Goal: Task Accomplishment & Management: Manage account settings

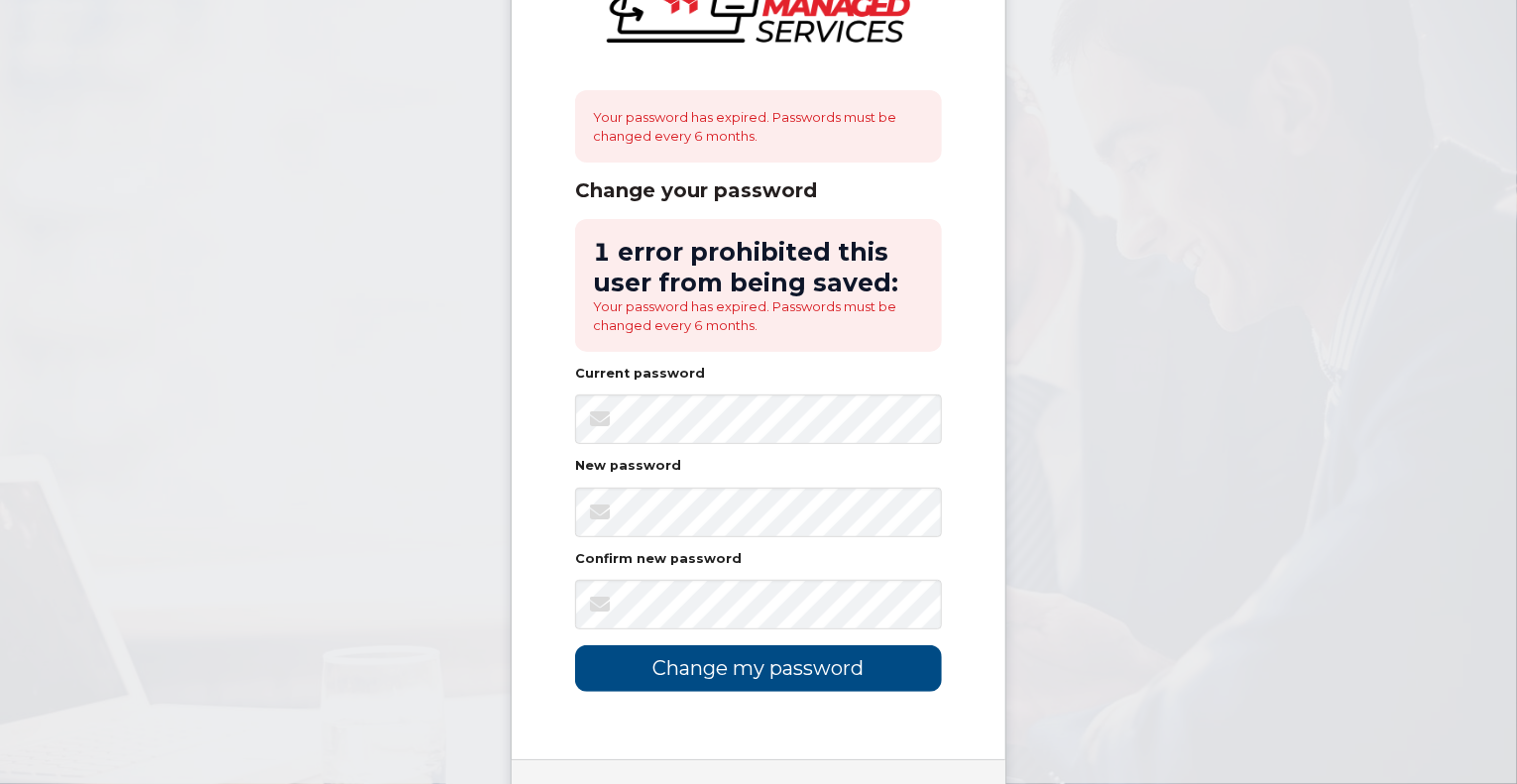
scroll to position [198, 0]
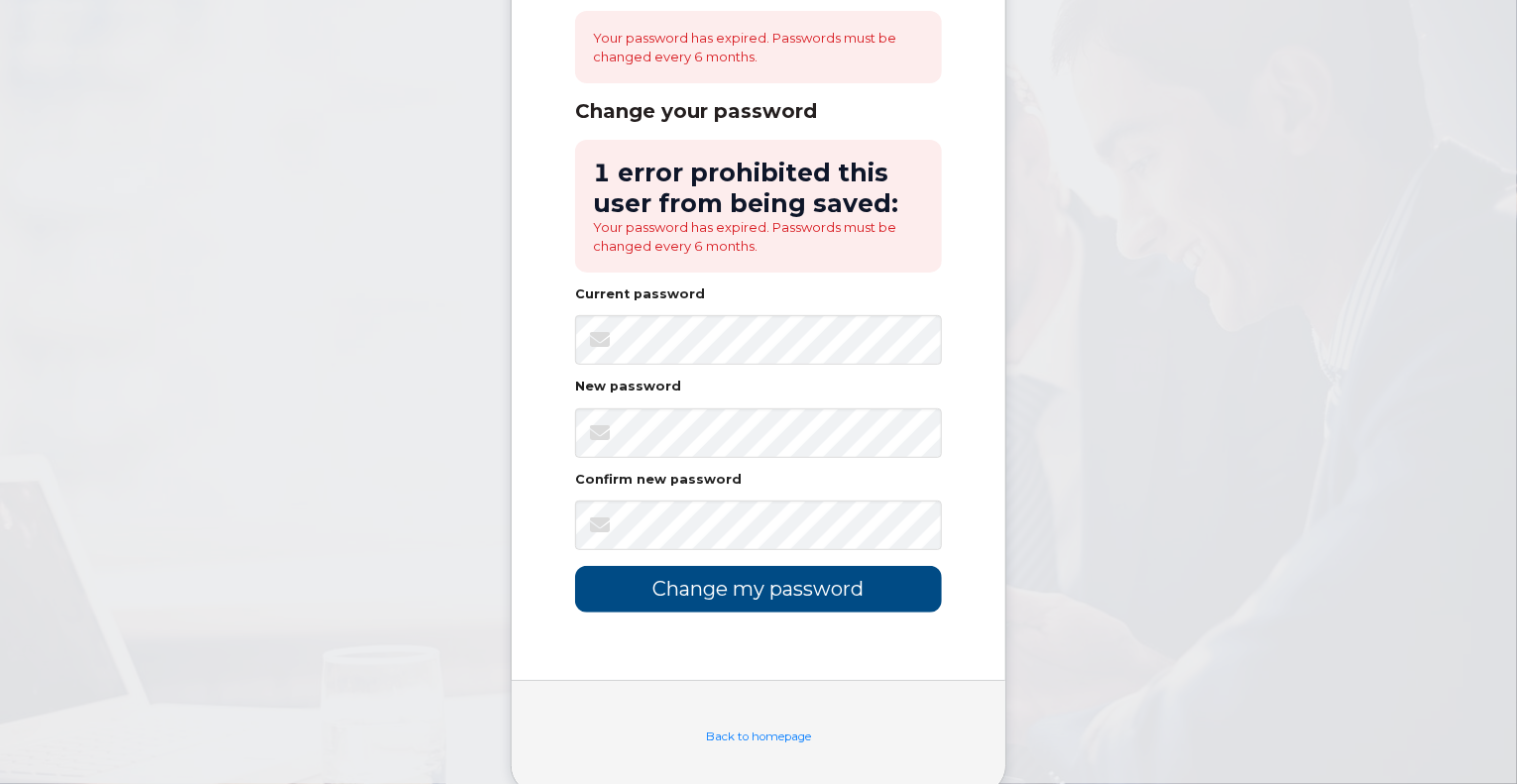
click at [702, 618] on div "Your password has expired. Passwords must be changed every 6 months. Change you…" at bounding box center [758, 241] width 494 height 877
click at [702, 603] on input "Change my password" at bounding box center [758, 589] width 367 height 47
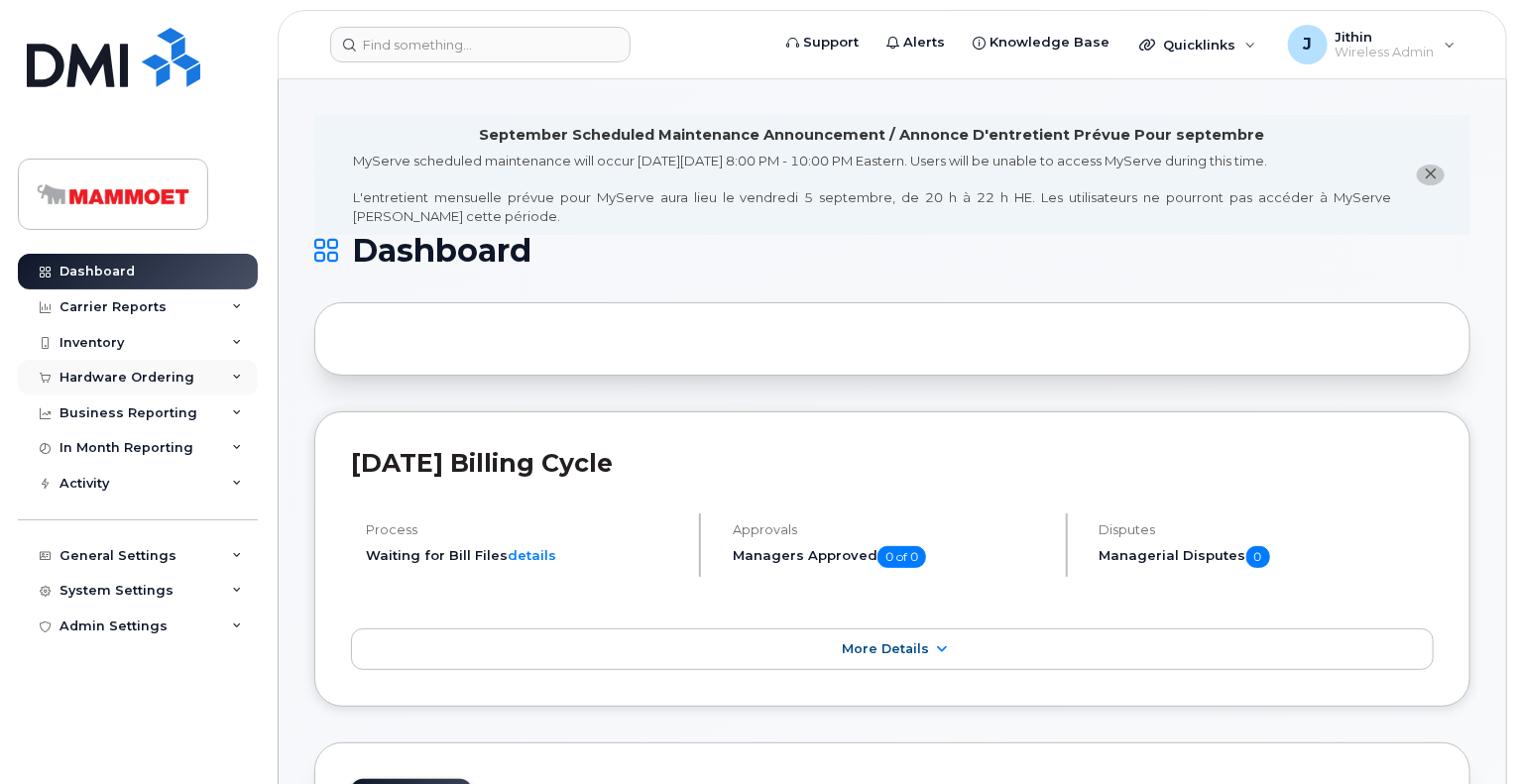
click at [105, 384] on div "Hardware Ordering" at bounding box center [138, 378] width 240 height 36
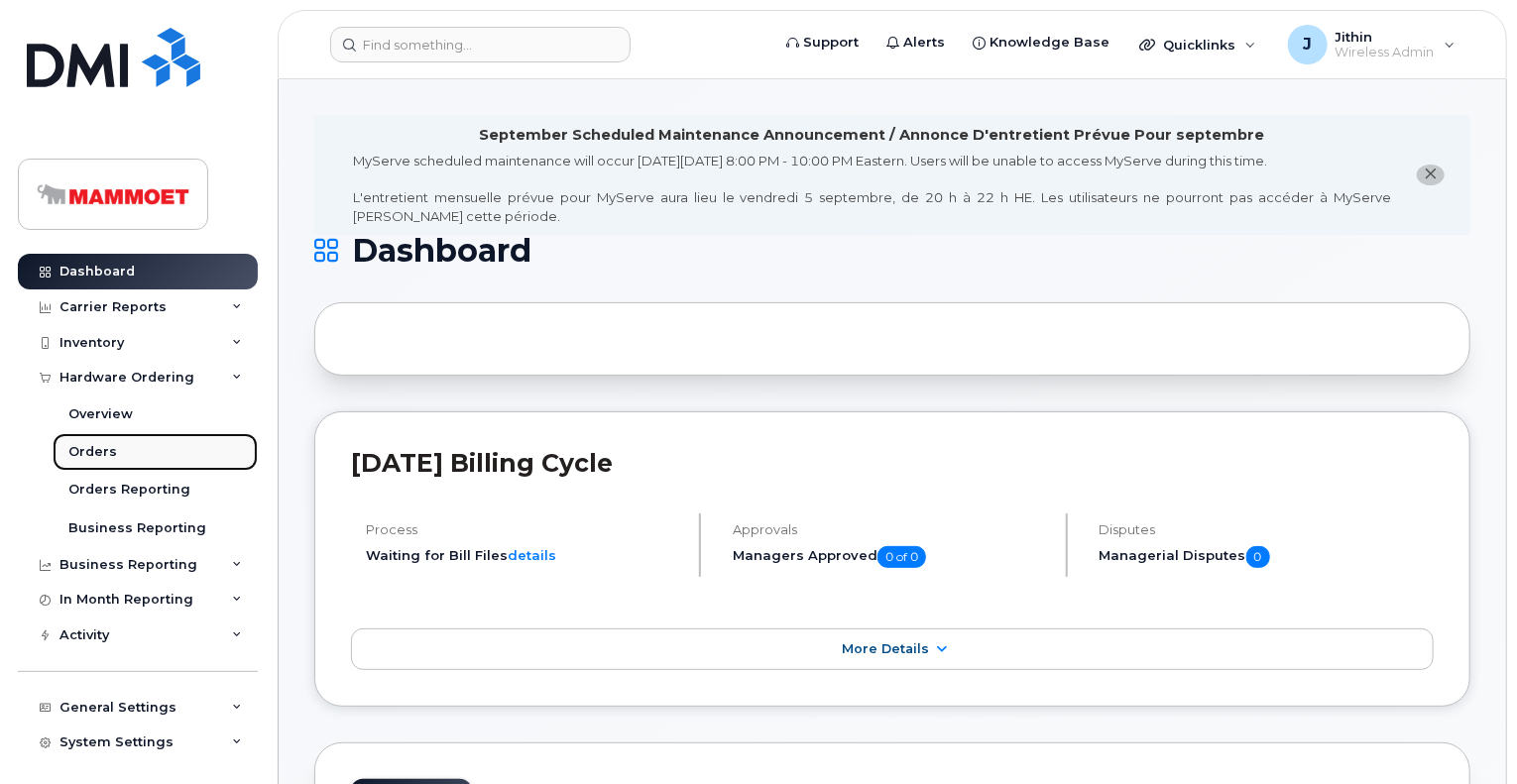
click at [107, 450] on div "Orders" at bounding box center [92, 452] width 49 height 18
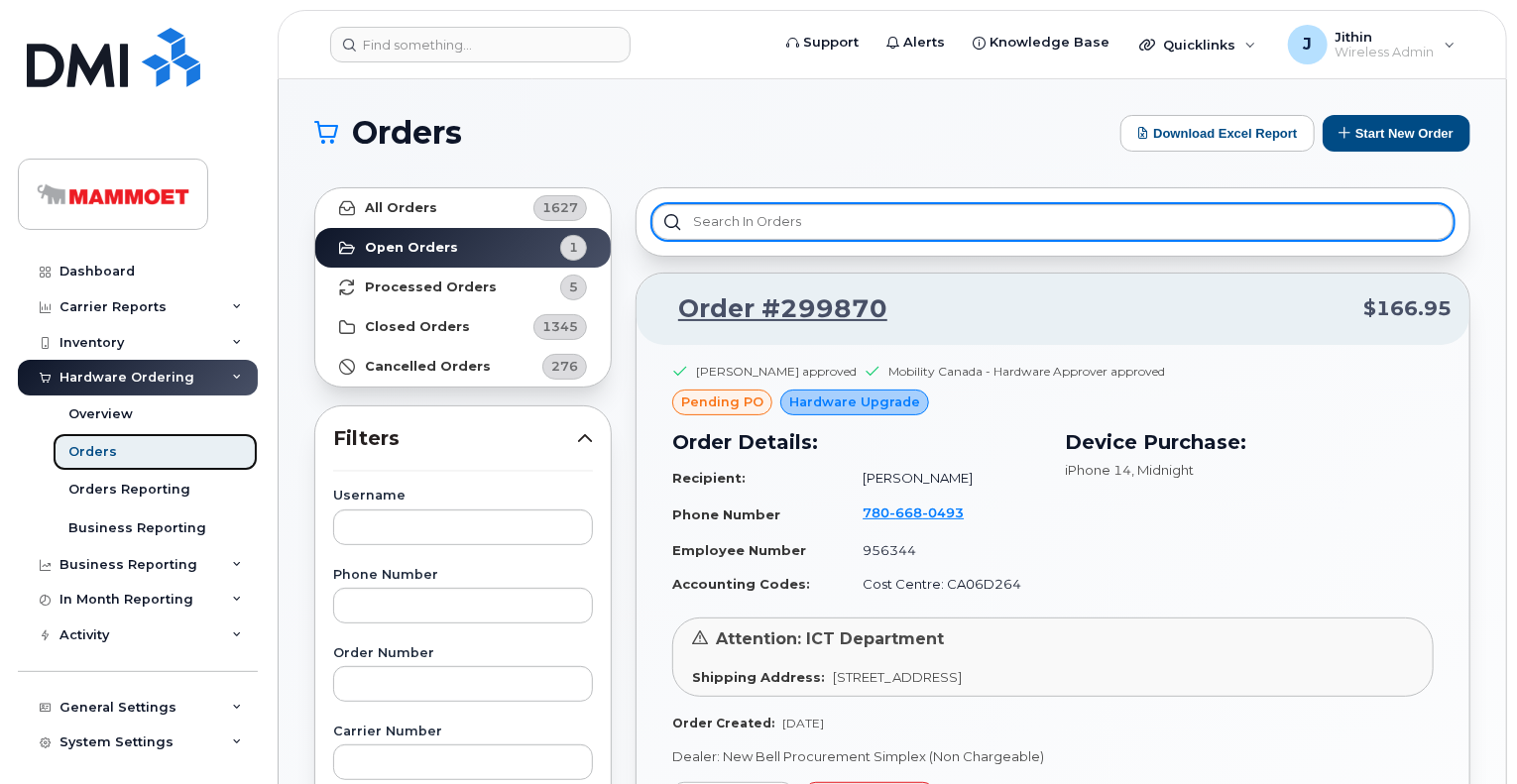
scroll to position [198, 0]
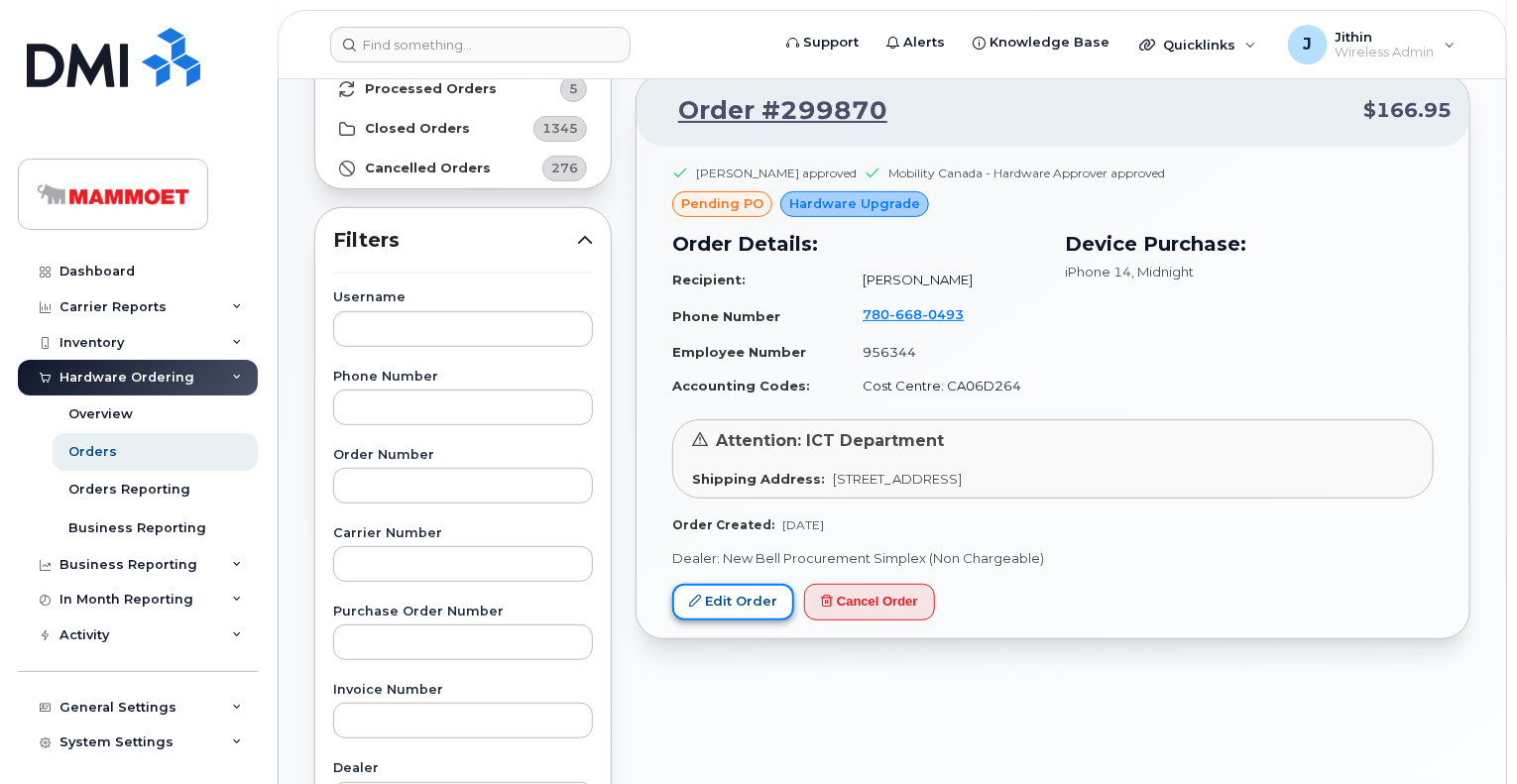
click at [726, 596] on link "Edit Order" at bounding box center [733, 602] width 122 height 37
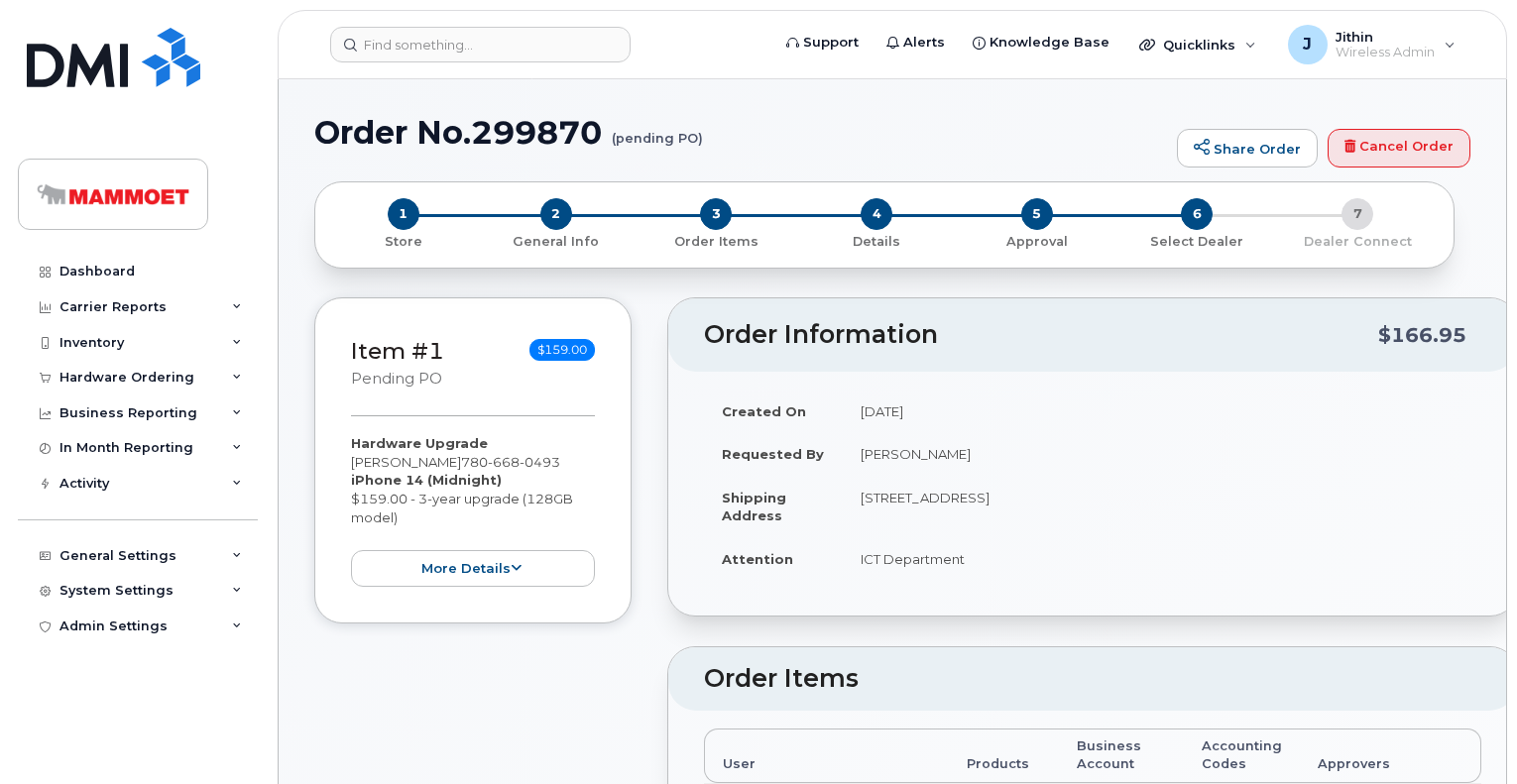
radio input "true"
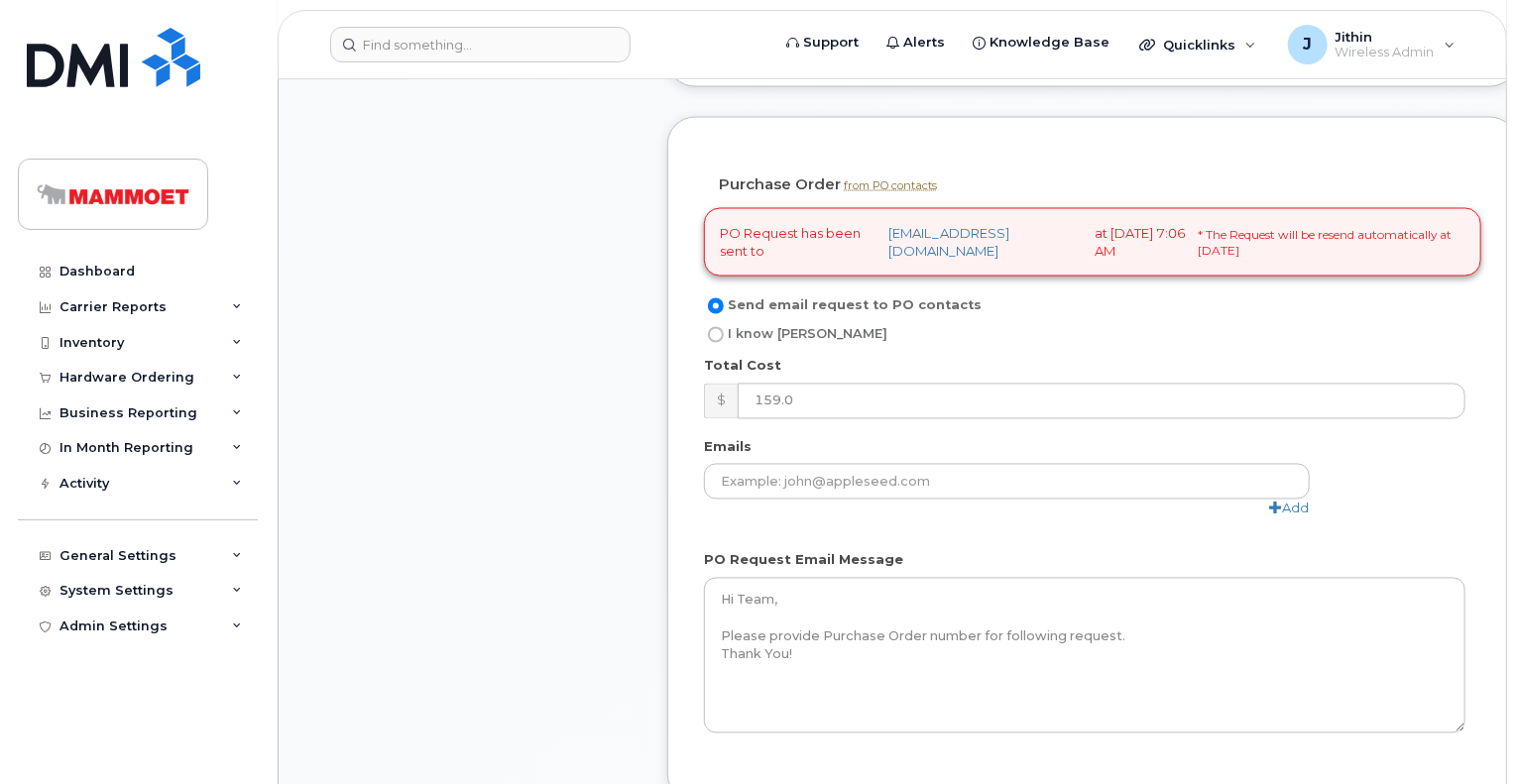
scroll to position [1784, 0]
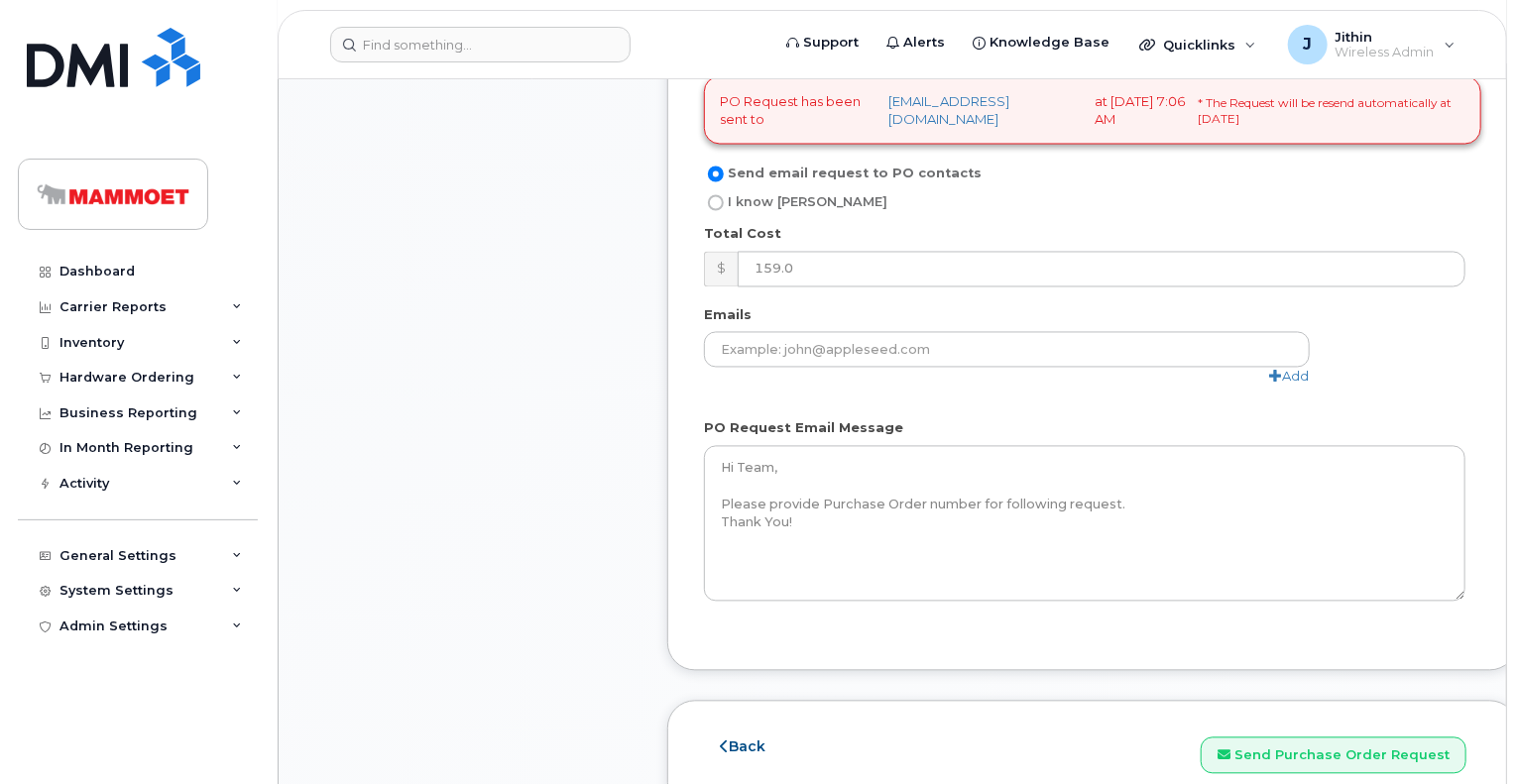
click at [717, 211] on input "I know [PERSON_NAME]" at bounding box center [716, 203] width 16 height 16
radio input "true"
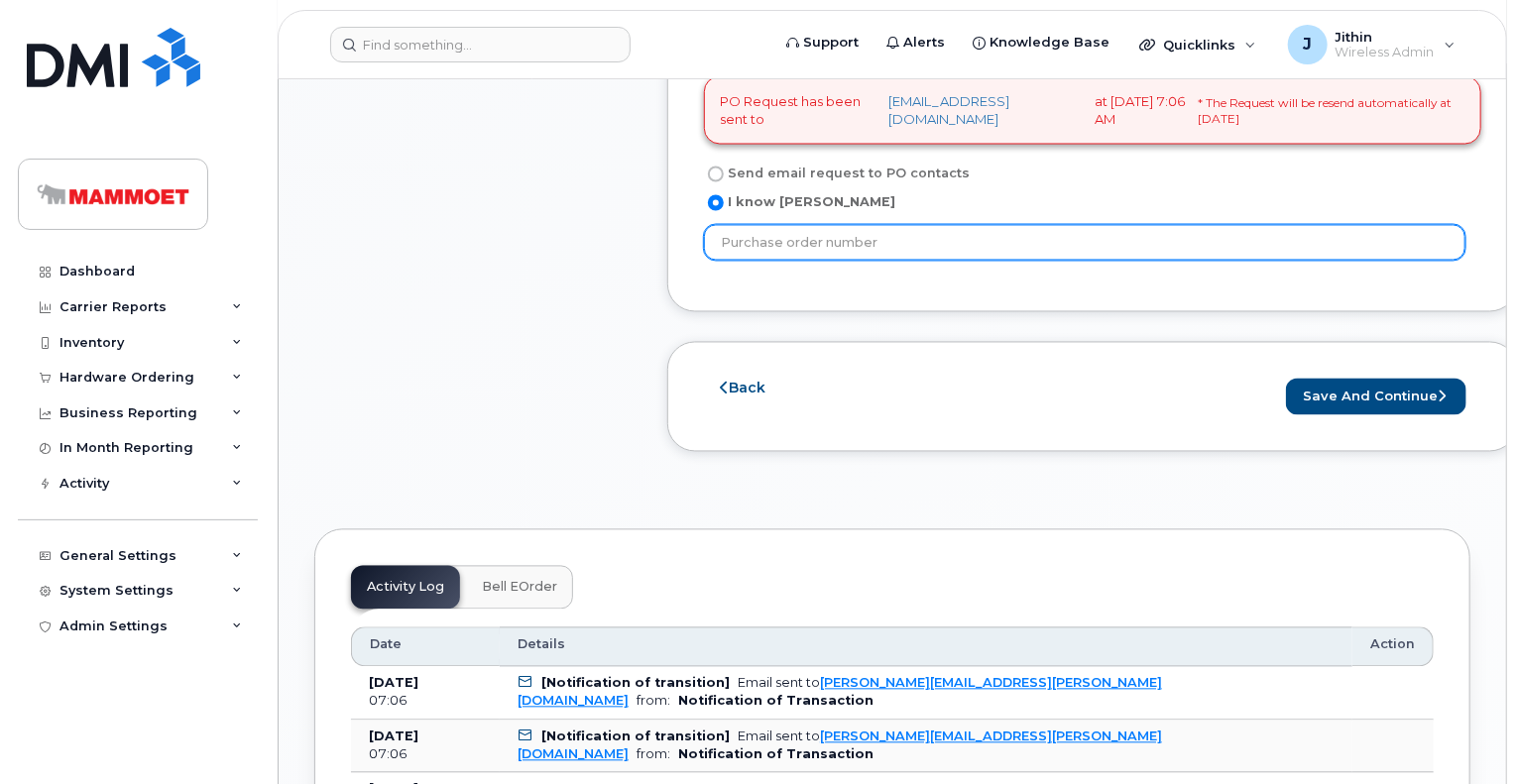
click at [779, 261] on input "text" at bounding box center [1084, 243] width 761 height 36
paste input "4511908175"
type input "4511908175"
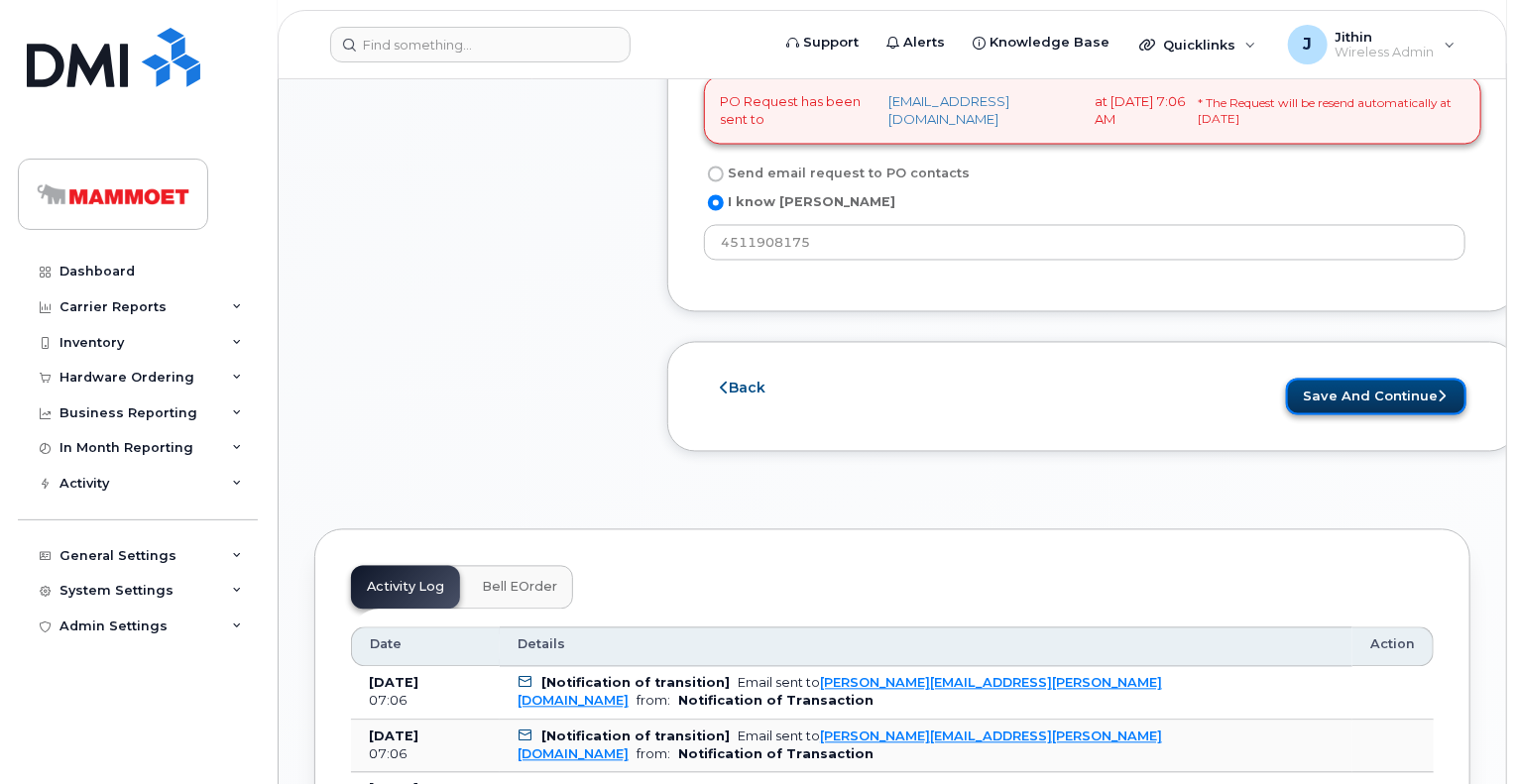
click at [1311, 415] on button "Save and Continue" at bounding box center [1376, 397] width 180 height 37
